Goal: Information Seeking & Learning: Learn about a topic

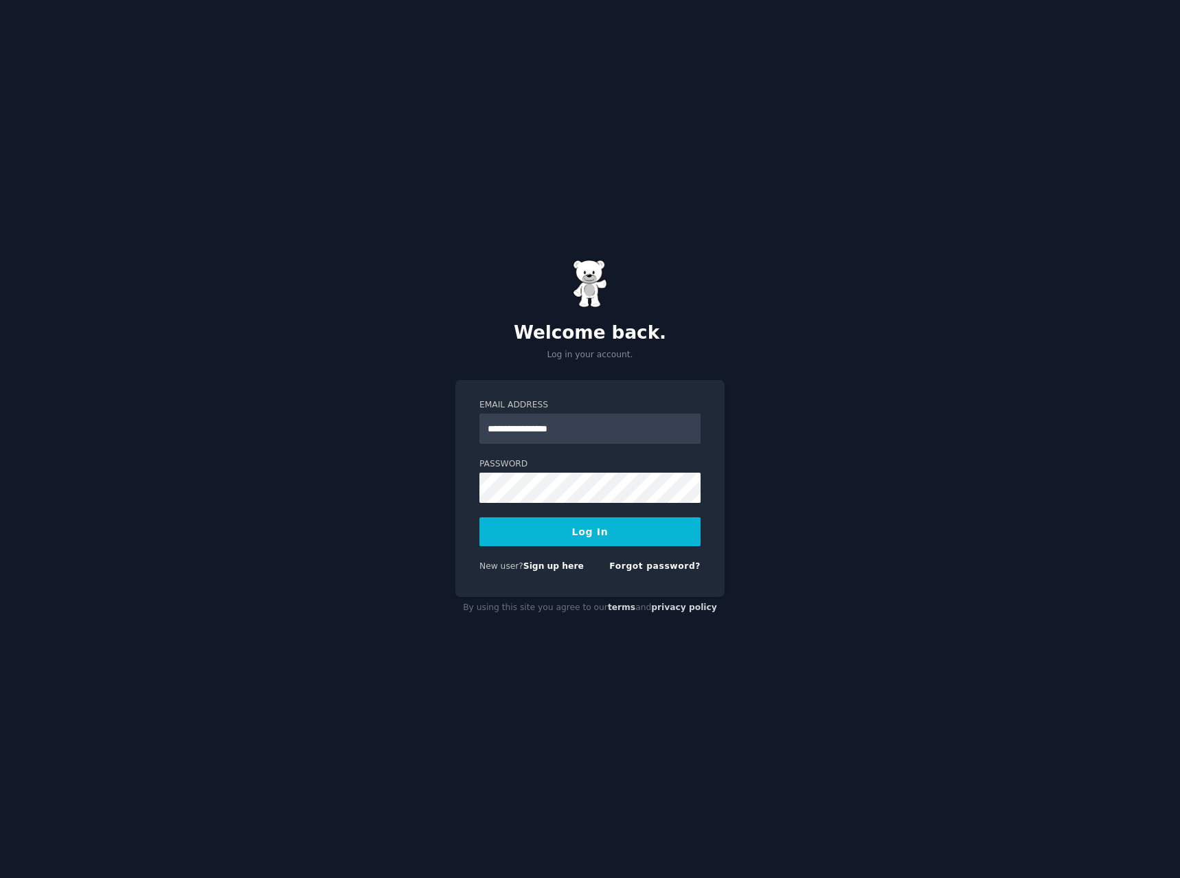
type input "**********"
click at [480, 517] on button "Log In" at bounding box center [590, 531] width 221 height 29
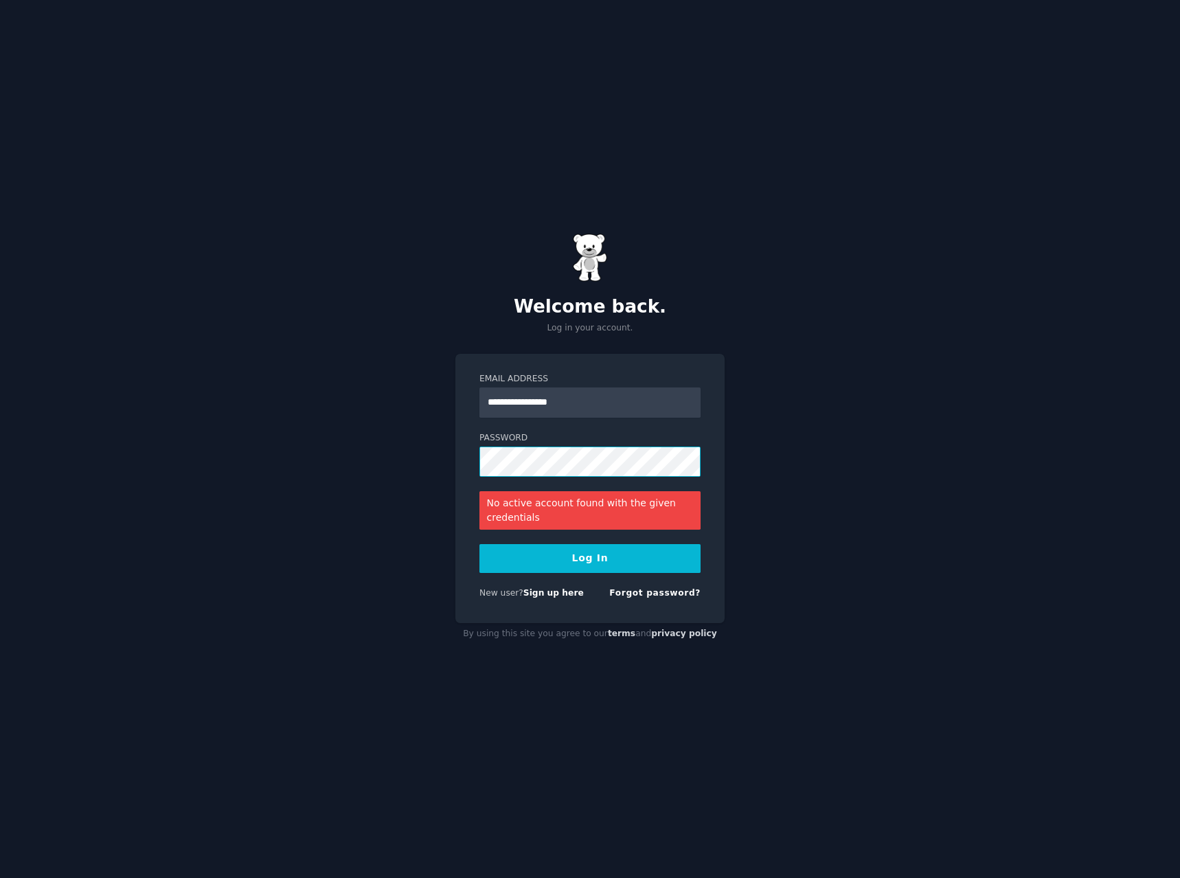
click at [480, 544] on button "Log In" at bounding box center [590, 558] width 221 height 29
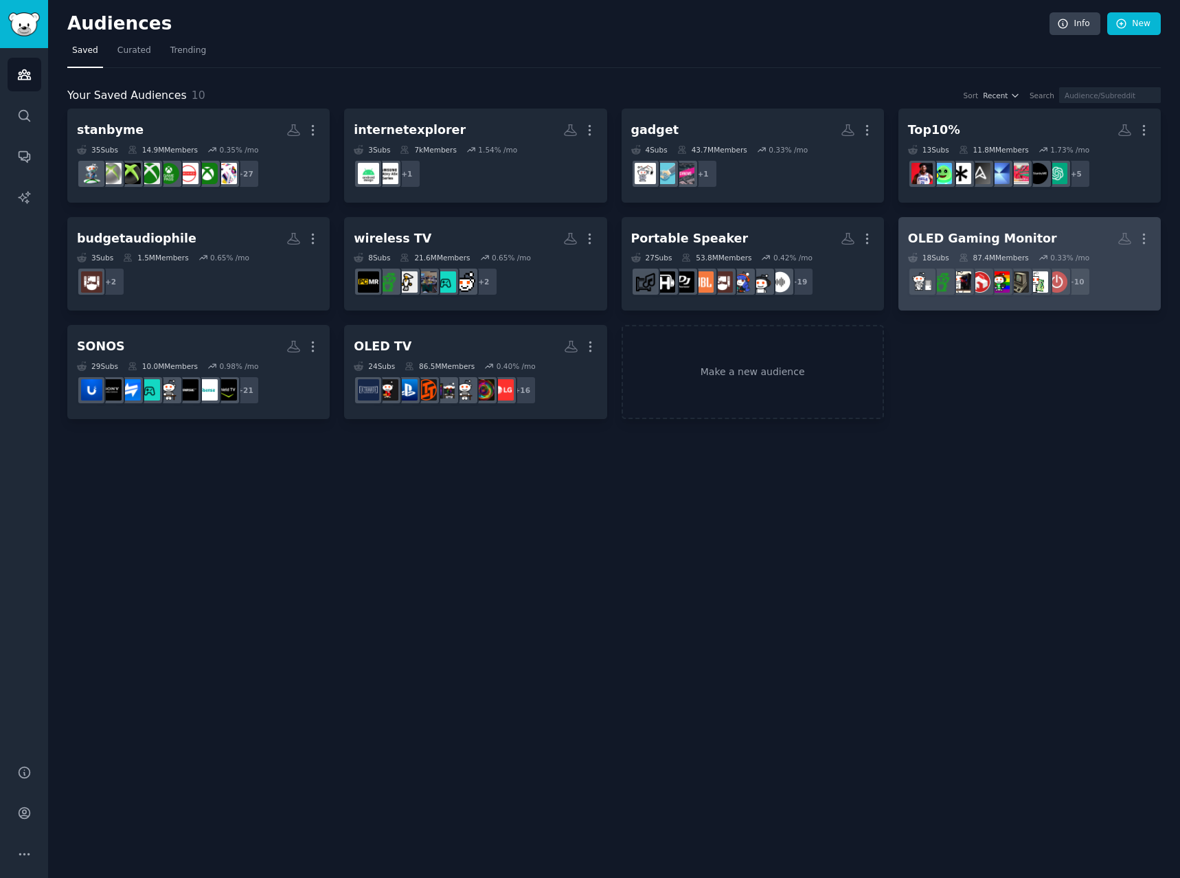
click at [961, 227] on h2 "OLED Gaming Monitor More" at bounding box center [1029, 239] width 243 height 24
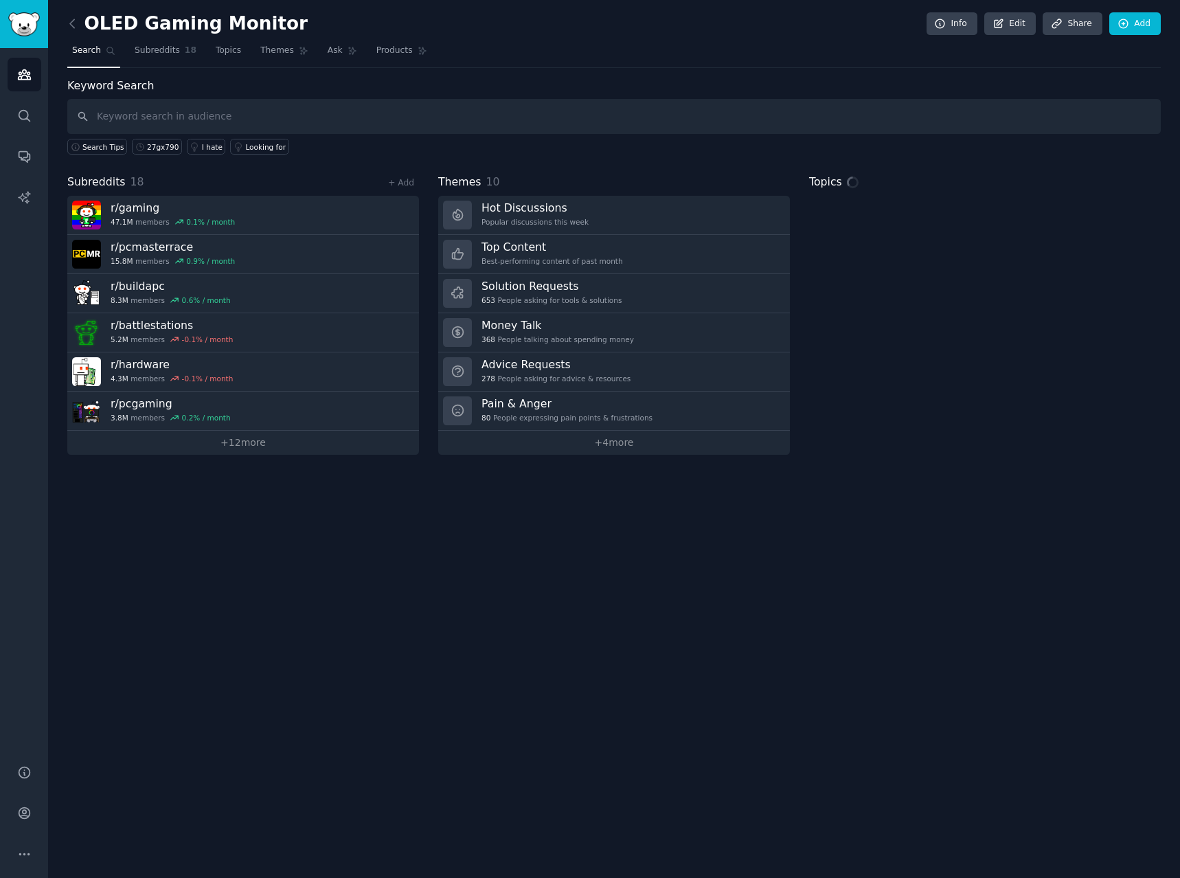
click at [537, 109] on input "text" at bounding box center [614, 116] width 1094 height 35
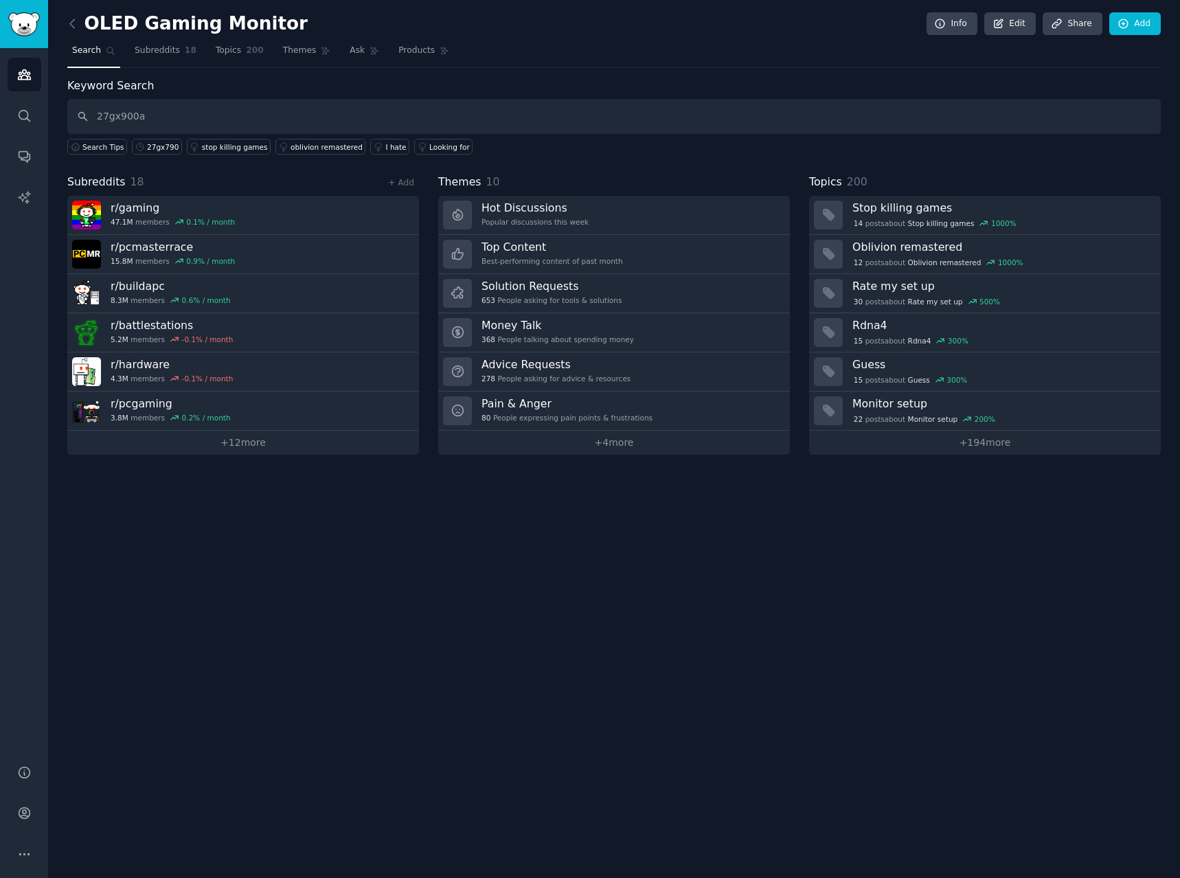
type input "27gx900a"
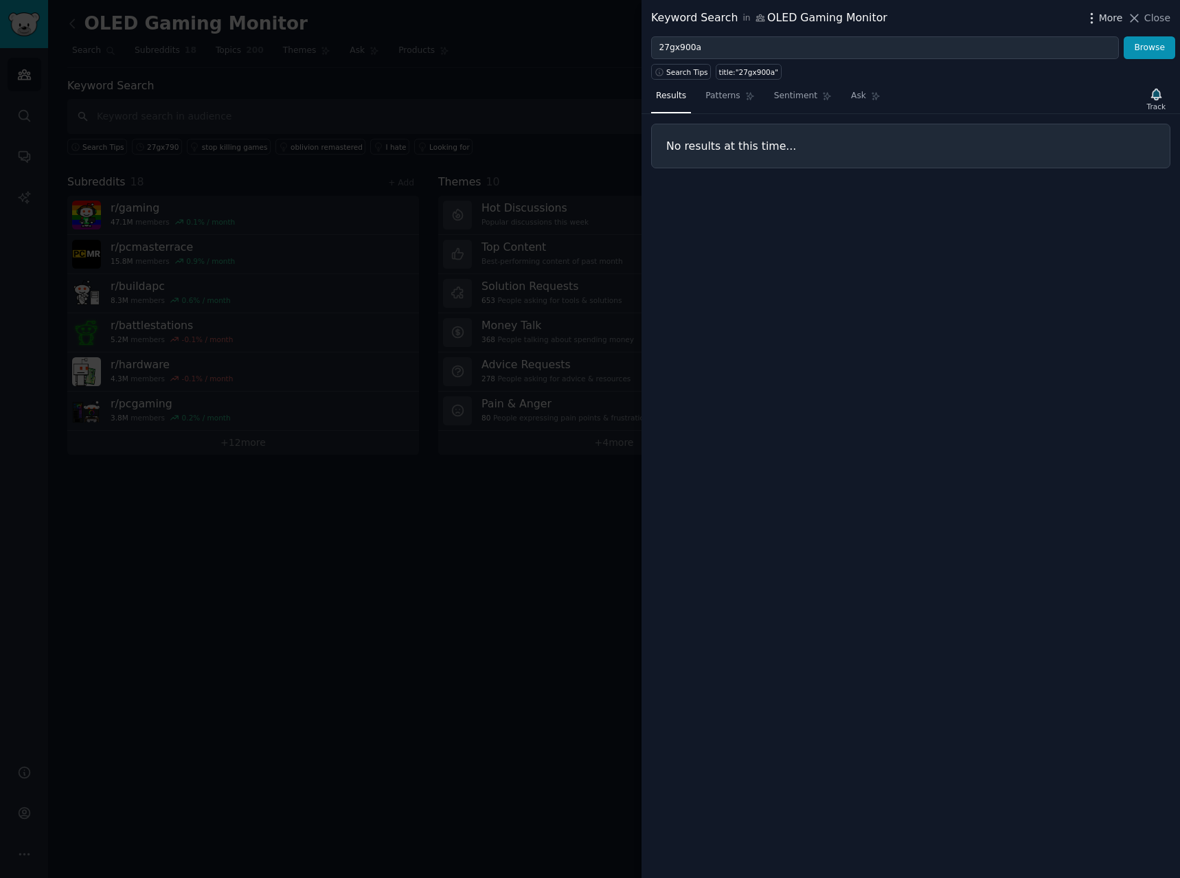
click at [1112, 21] on span "More" at bounding box center [1111, 18] width 24 height 14
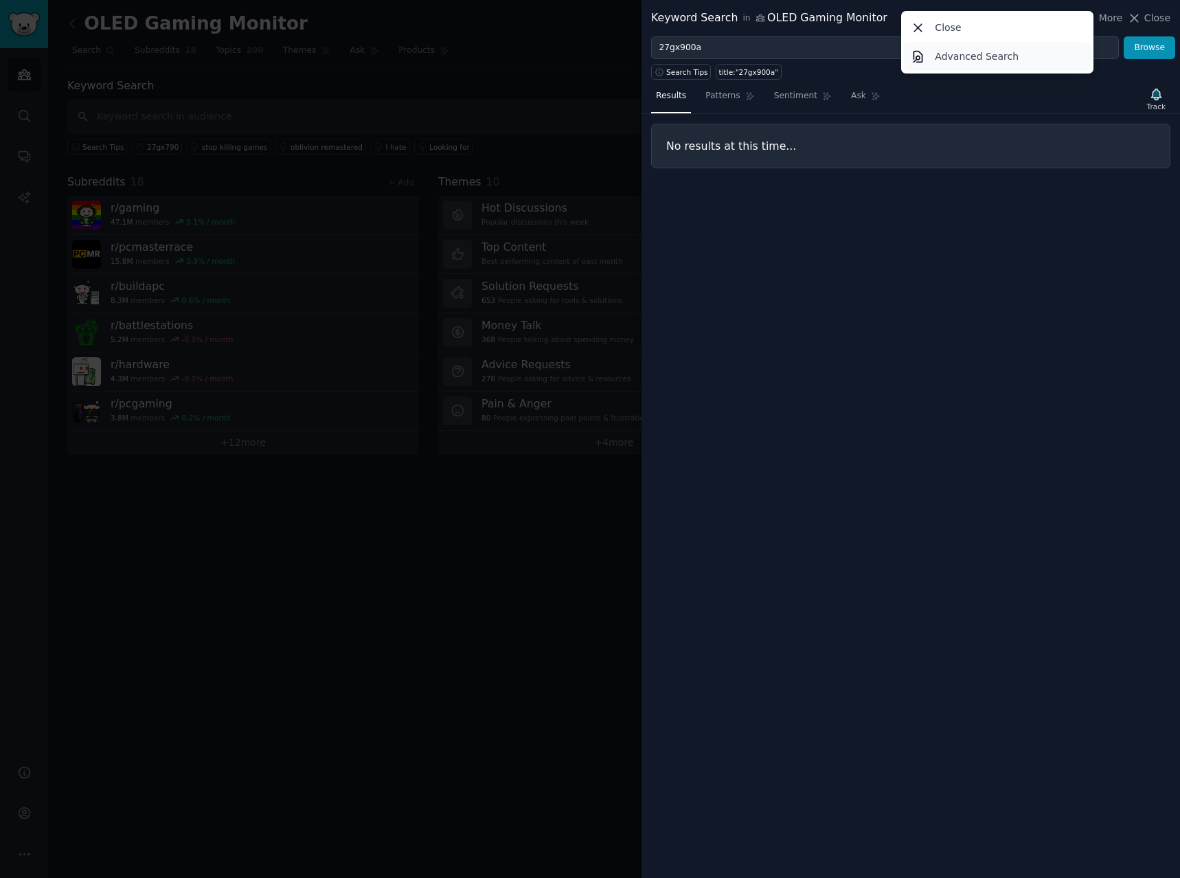
click at [987, 65] on link "Advanced Search" at bounding box center [998, 56] width 188 height 29
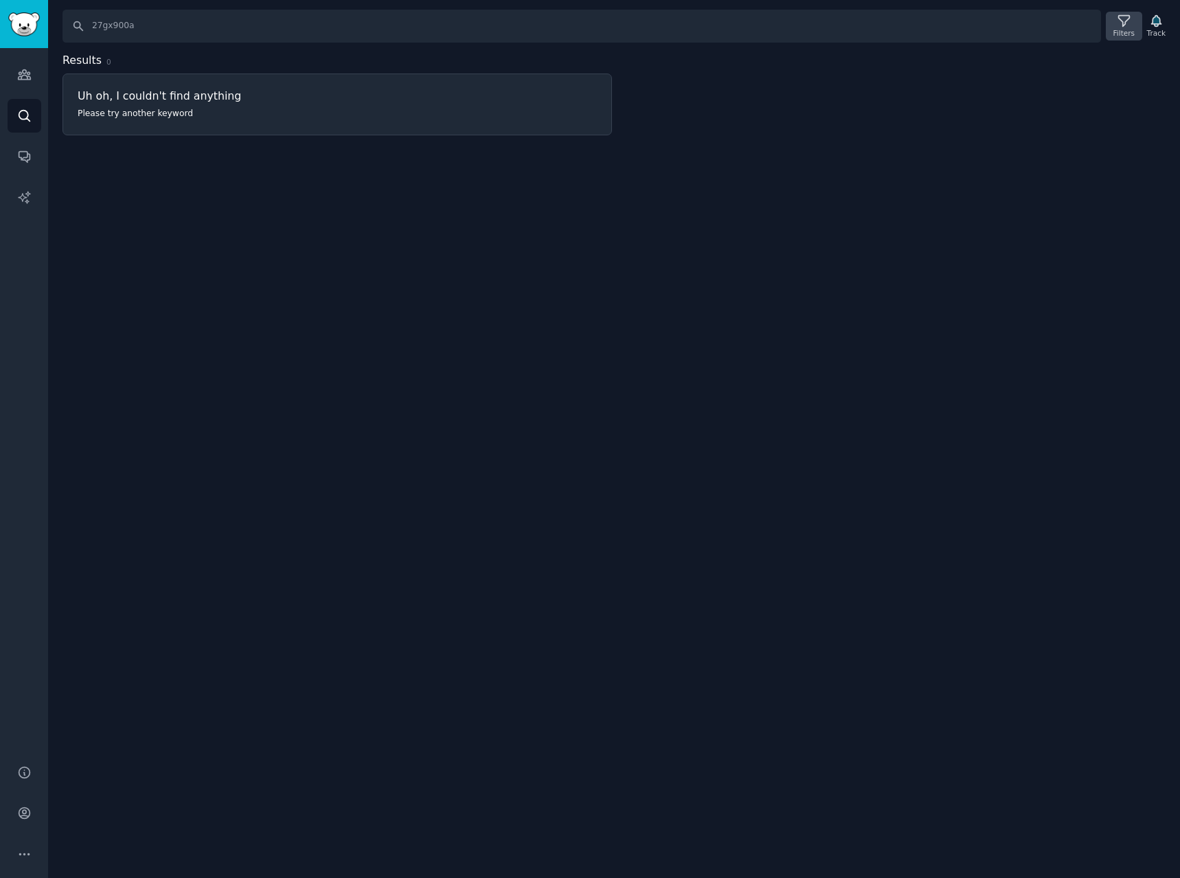
click at [1118, 30] on div "Filters" at bounding box center [1124, 33] width 21 height 10
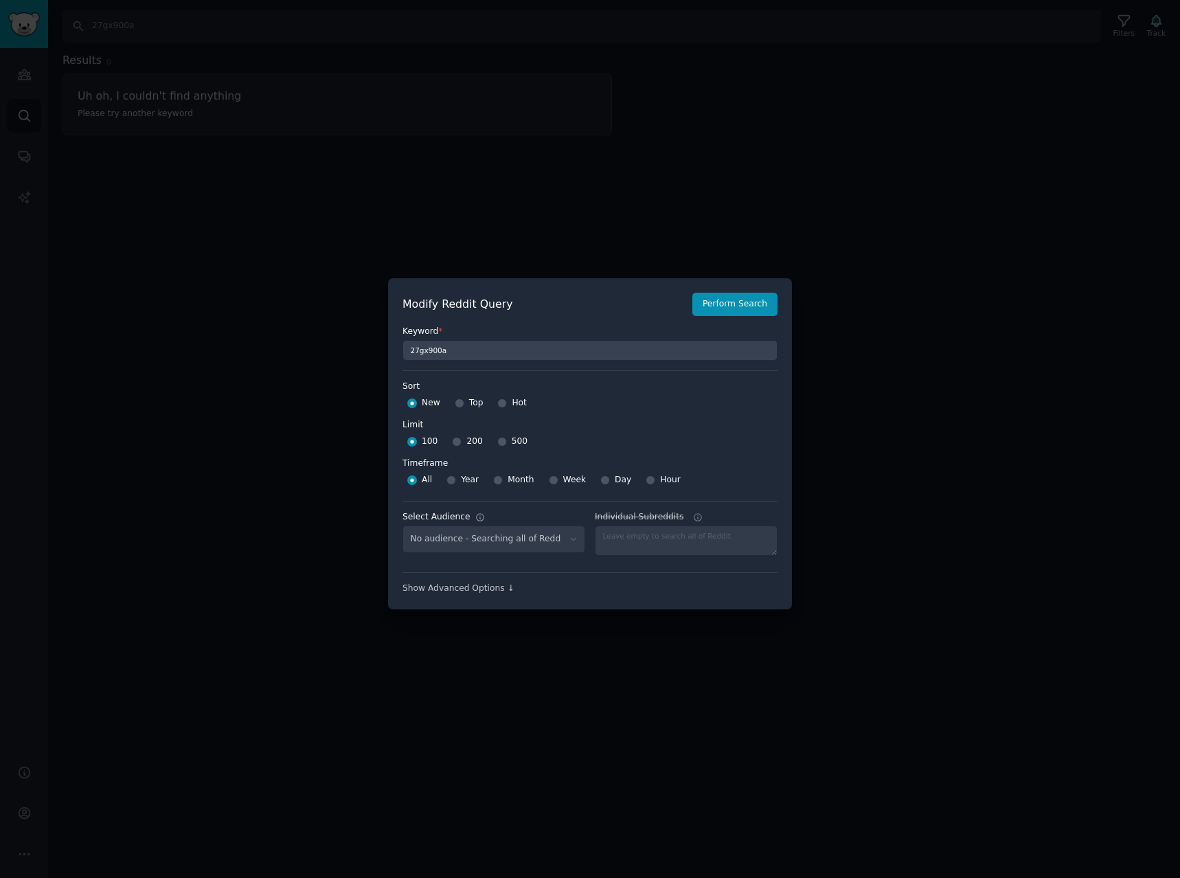
select select "a094687530"
click at [556, 478] on div "Week" at bounding box center [568, 480] width 38 height 22
click at [497, 442] on input "500" at bounding box center [502, 442] width 10 height 10
radio input "true"
drag, startPoint x: 548, startPoint y: 480, endPoint x: 566, endPoint y: 470, distance: 20.9
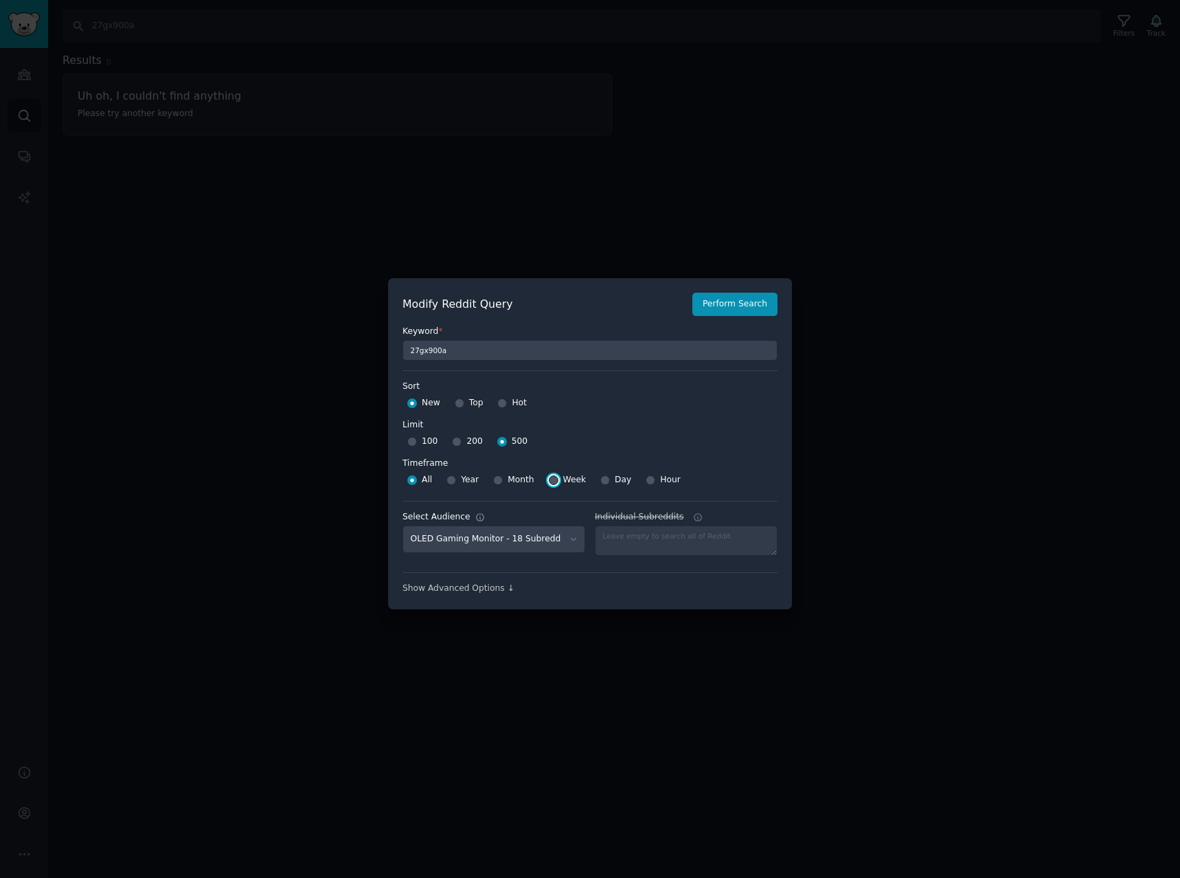
click at [549, 480] on input "Week" at bounding box center [554, 480] width 10 height 10
radio input "true"
click at [750, 300] on button "Perform Search" at bounding box center [734, 304] width 85 height 23
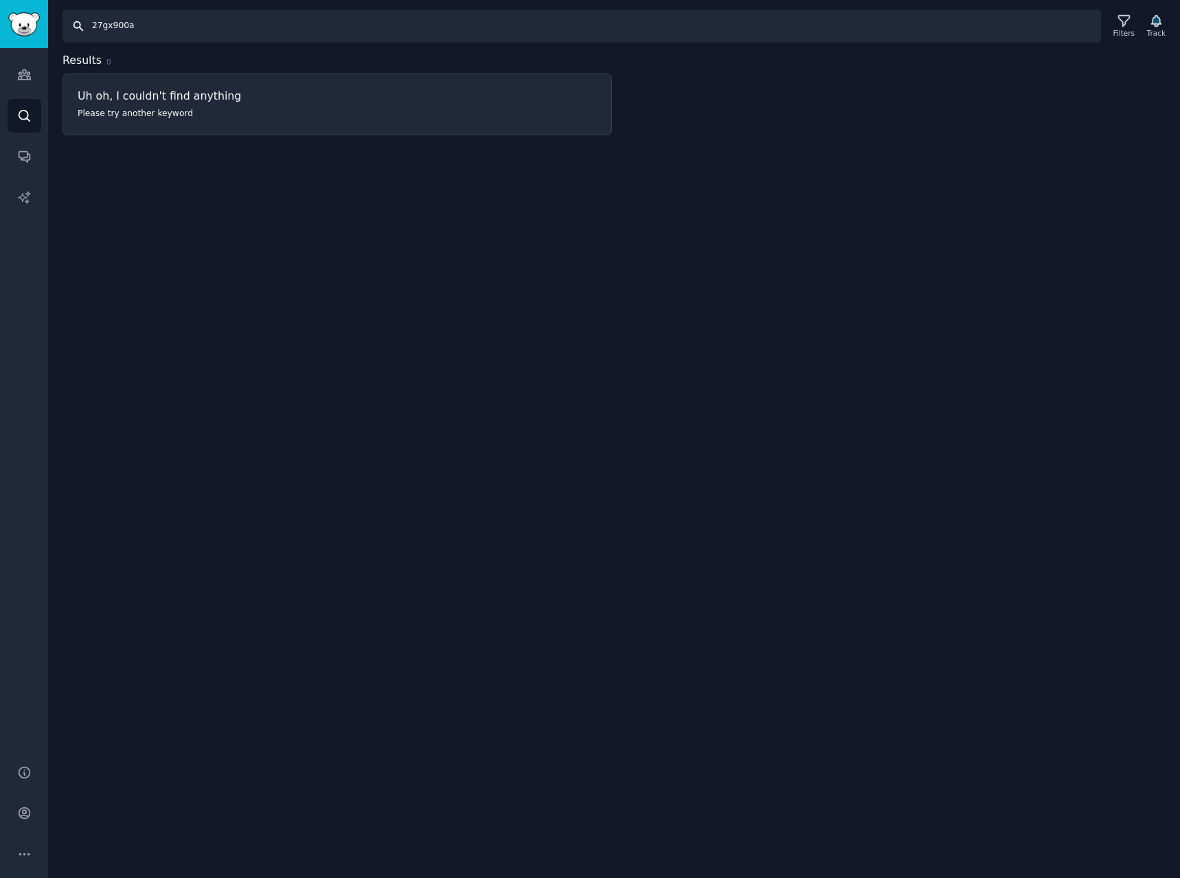
click at [216, 27] on input "27gx900a" at bounding box center [582, 26] width 1039 height 33
click at [179, 25] on input "27gx900a-b" at bounding box center [582, 26] width 1039 height 33
type input "27gx"
click at [1126, 26] on icon at bounding box center [1123, 21] width 11 height 11
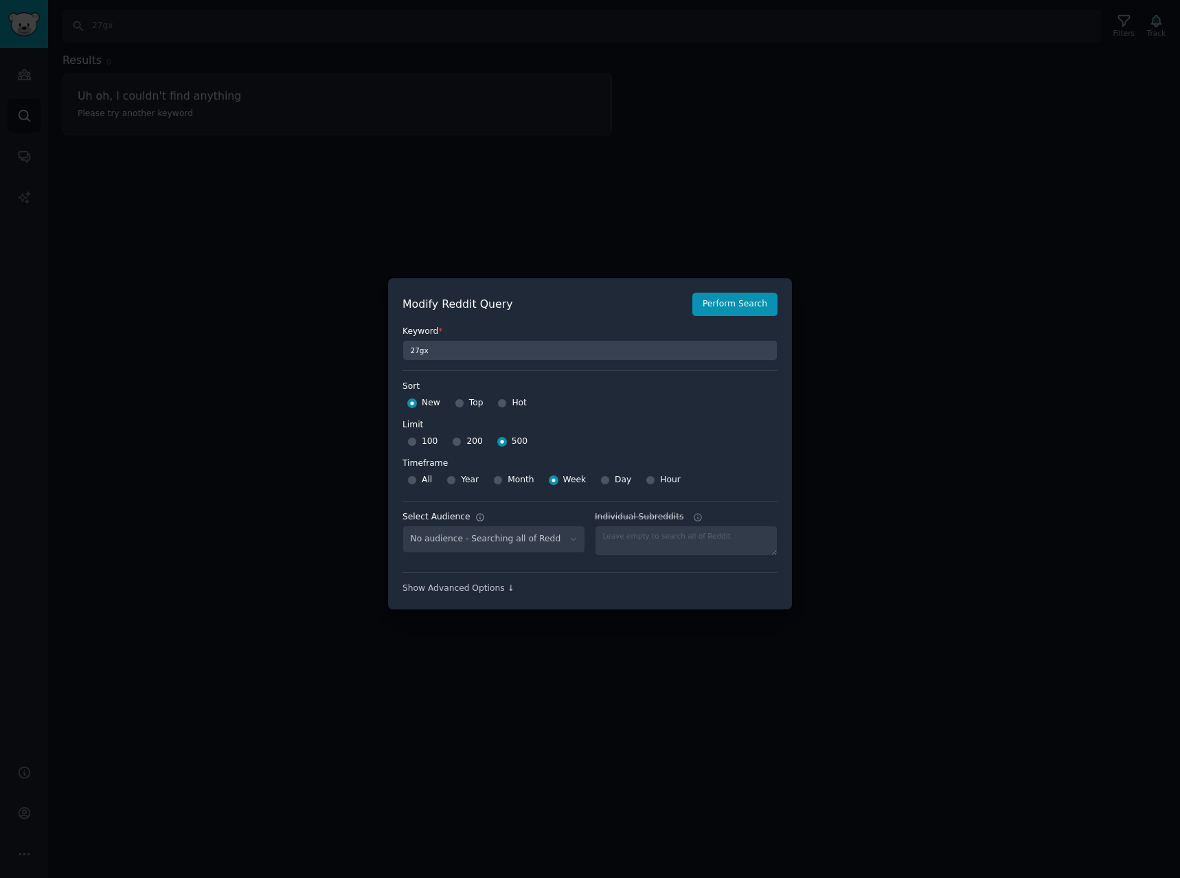
select select "a094687530"
click at [475, 536] on select "No audience - Searching all of Reddit stanbyme - 35 Subreddits internetexplorer…" at bounding box center [494, 540] width 183 height 28
select select
click at [403, 526] on select "No audience - Searching all of Reddit stanbyme - 35 Subreddits internetexplorer…" at bounding box center [494, 540] width 183 height 28
click at [750, 298] on button "Perform Search" at bounding box center [734, 304] width 85 height 23
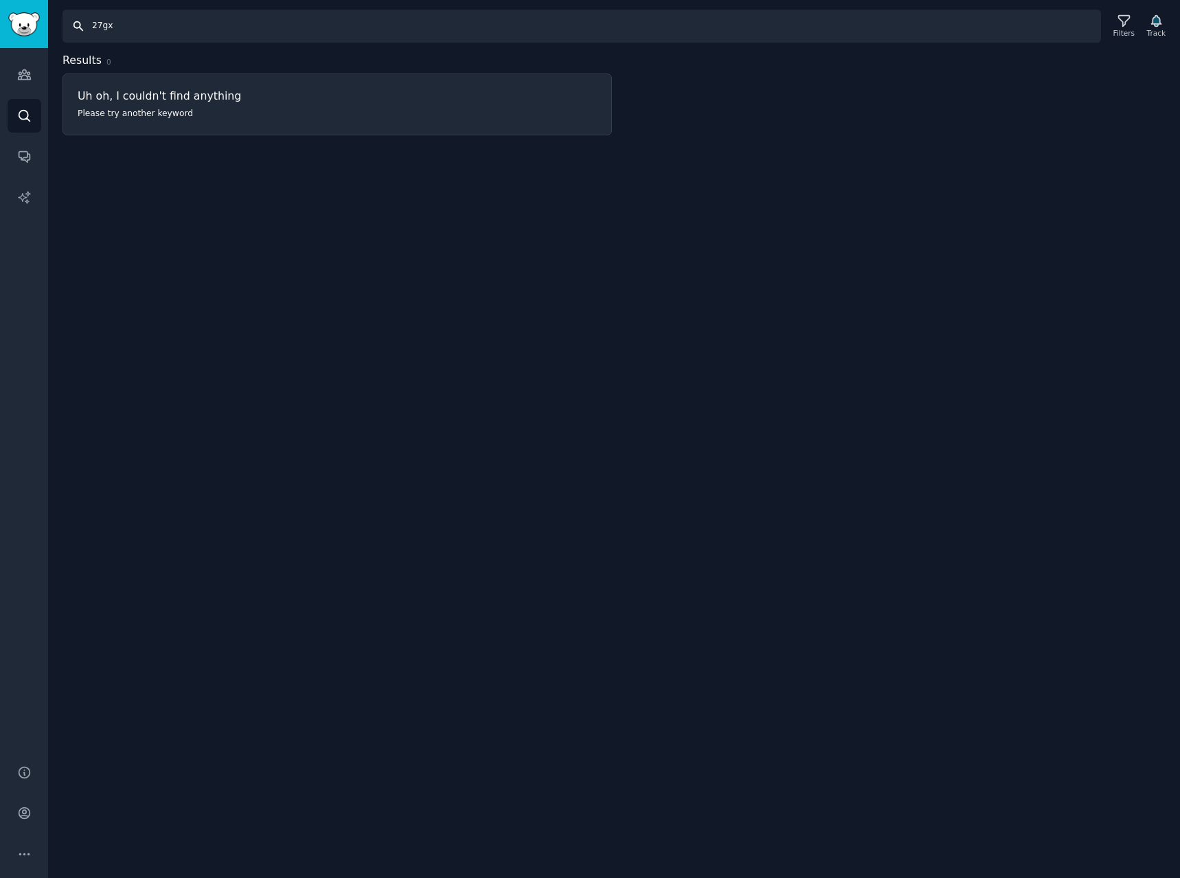
click at [188, 23] on input "27gx" at bounding box center [582, 26] width 1039 height 33
click at [194, 25] on input "27gx900a" at bounding box center [582, 26] width 1039 height 33
type input "27gx790a"
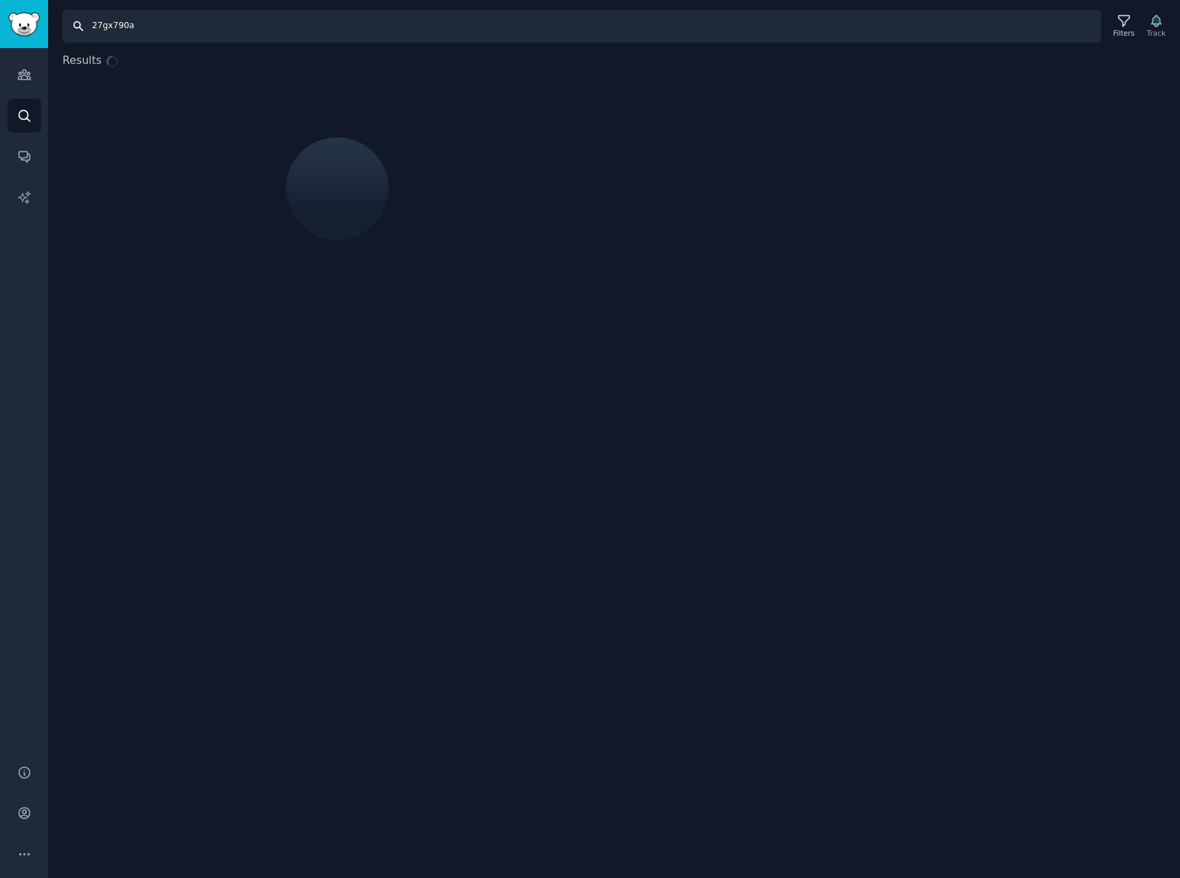
drag, startPoint x: 194, startPoint y: 25, endPoint x: -198, endPoint y: -29, distance: 395.9
click at [0, 0] on html "Audiences Search Conversations AI Reports Help Account More Search 27gx790a Fil…" at bounding box center [590, 439] width 1180 height 878
